Goal: Check status: Check status

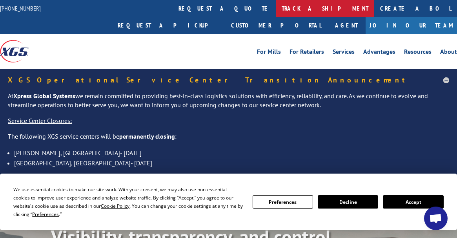
click at [276, 6] on link "track a shipment" at bounding box center [325, 8] width 98 height 17
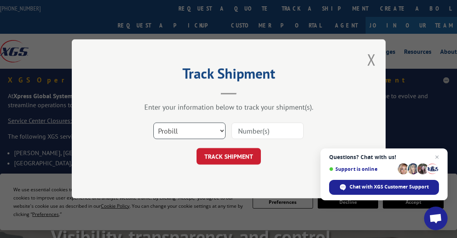
click at [203, 128] on select "Select category... Probill BOL PO" at bounding box center [189, 131] width 72 height 16
click at [153, 123] on select "Select category... Probill BOL PO" at bounding box center [189, 131] width 72 height 16
click at [267, 132] on input at bounding box center [267, 131] width 72 height 16
paste input "17501631"
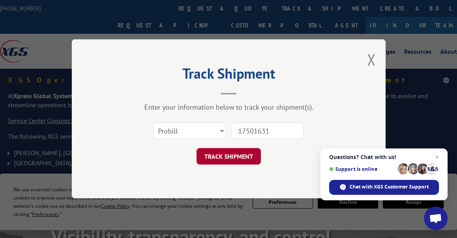
type input "17501631"
click at [231, 155] on button "TRACK SHIPMENT" at bounding box center [228, 156] width 64 height 16
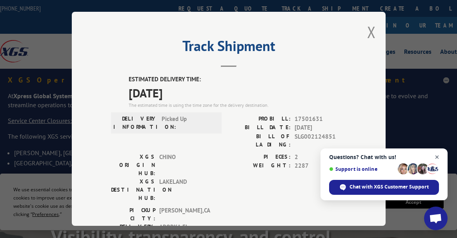
click at [438, 156] on span "Open chat" at bounding box center [437, 157] width 10 height 10
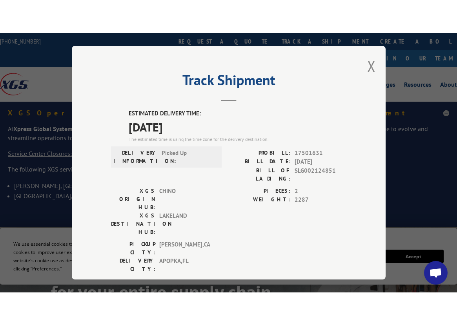
scroll to position [39, 0]
